Goal: Information Seeking & Learning: Learn about a topic

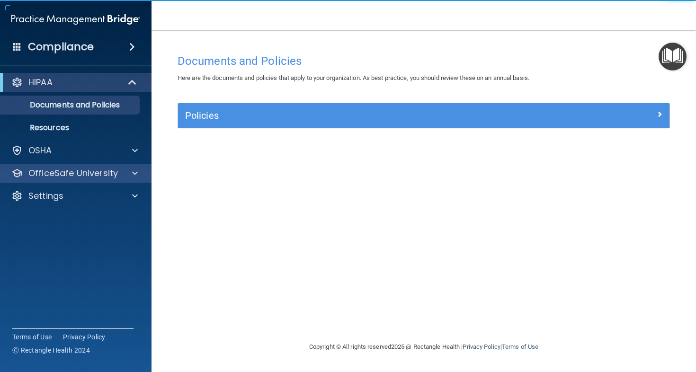
click at [97, 171] on p "OfficeSafe University" at bounding box center [73, 173] width 90 height 11
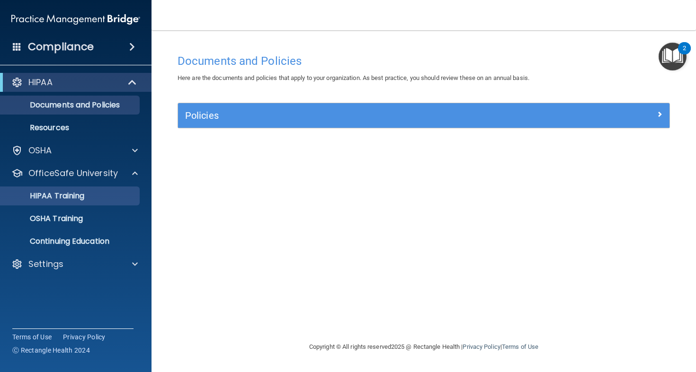
click at [92, 203] on link "HIPAA Training" at bounding box center [65, 196] width 149 height 19
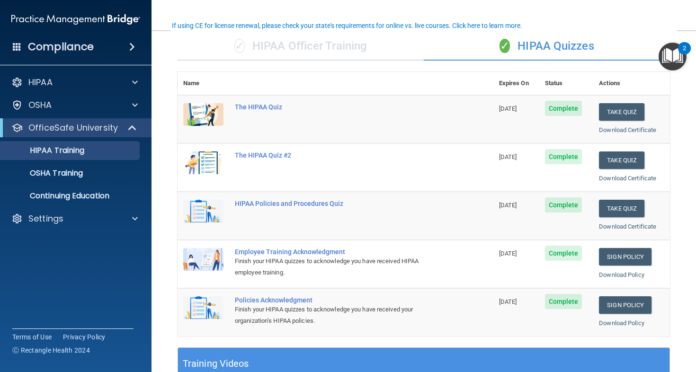
scroll to position [70, 0]
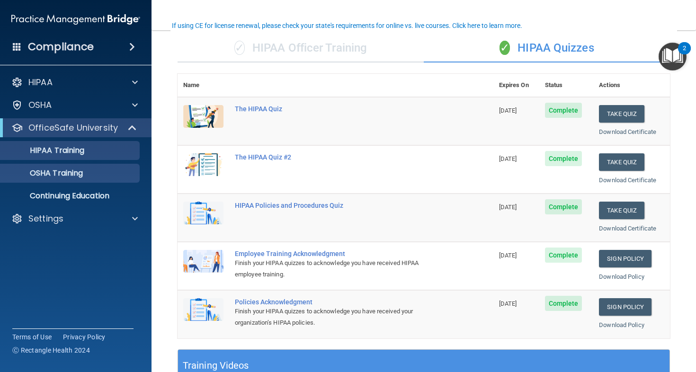
click at [62, 178] on p "OSHA Training" at bounding box center [44, 173] width 77 height 9
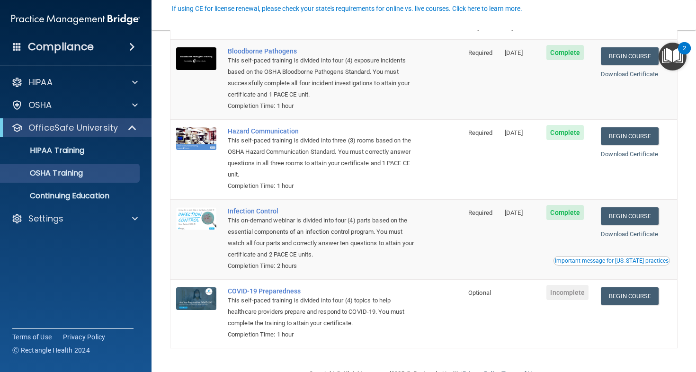
scroll to position [69, 0]
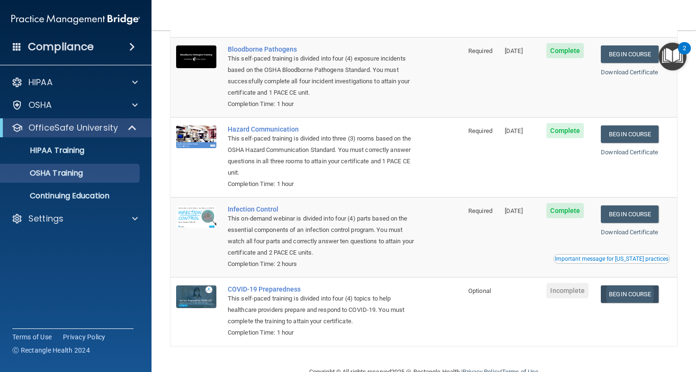
click at [626, 286] on link "Begin Course" at bounding box center [630, 295] width 58 height 18
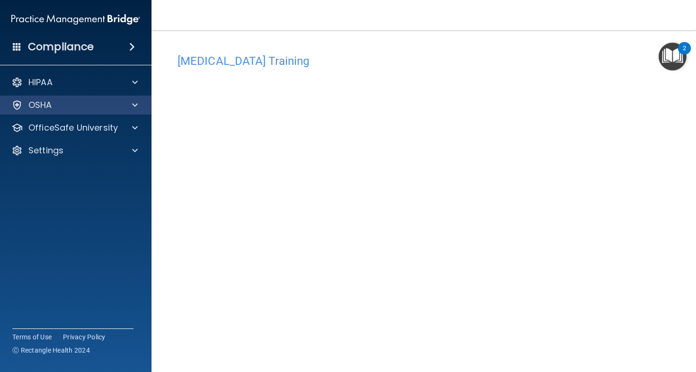
click at [81, 102] on div "OSHA" at bounding box center [62, 104] width 117 height 11
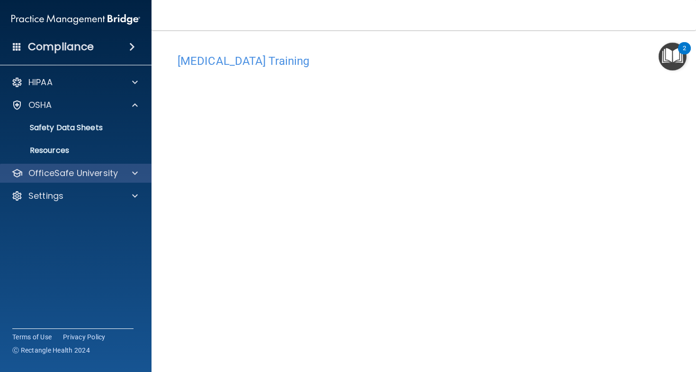
click at [60, 180] on div "OfficeSafe University" at bounding box center [76, 173] width 152 height 19
click at [138, 175] on div at bounding box center [134, 173] width 24 height 11
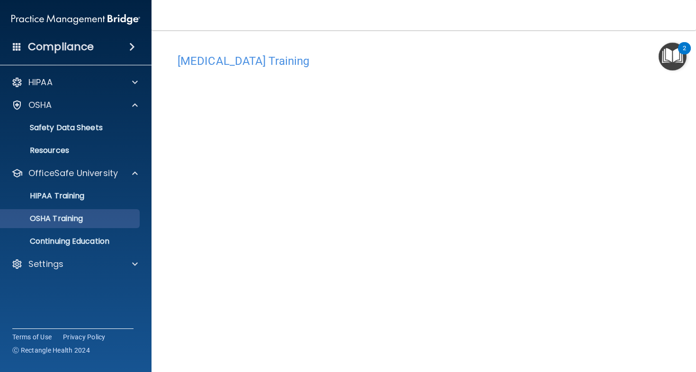
click at [83, 220] on p "OSHA Training" at bounding box center [44, 218] width 77 height 9
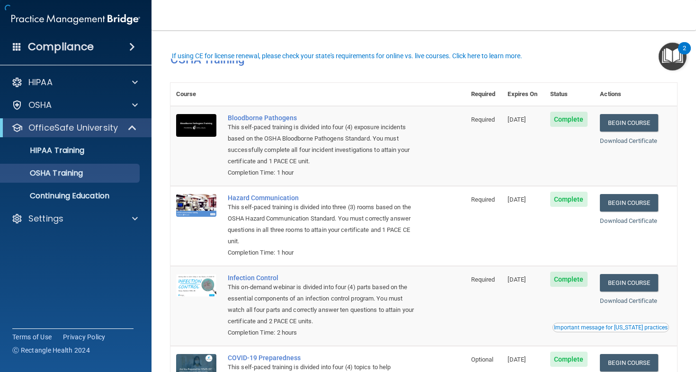
scroll to position [82, 0]
